Goal: Find contact information: Find contact information

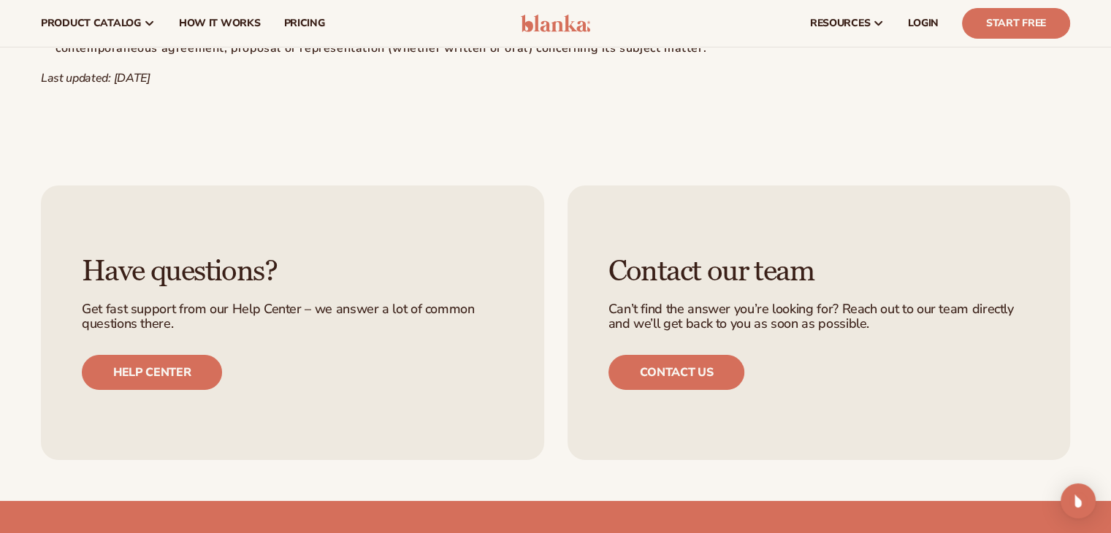
scroll to position [5635, 0]
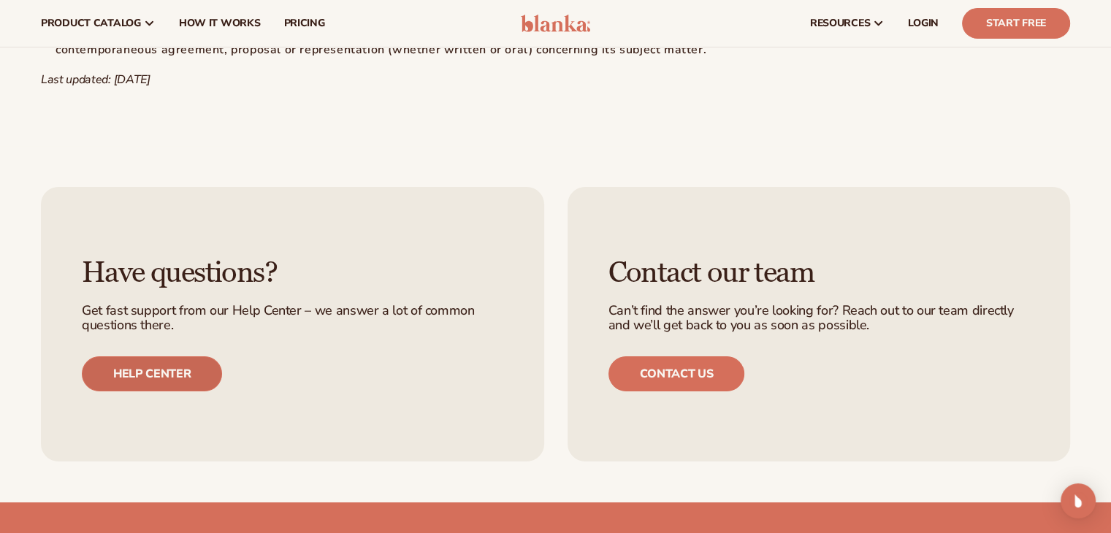
click at [184, 357] on link "Help center" at bounding box center [152, 374] width 140 height 35
click at [666, 357] on link "Contact us" at bounding box center [677, 374] width 137 height 35
